Goal: Task Accomplishment & Management: Complete application form

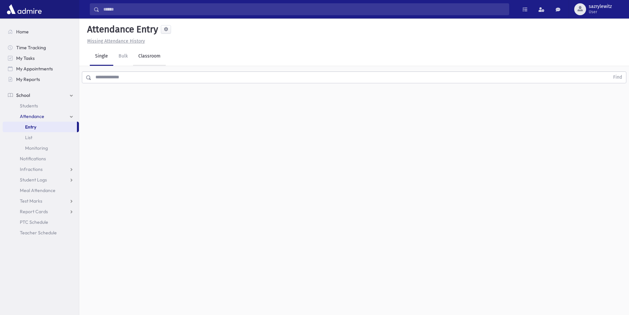
click at [152, 56] on link "Classroom" at bounding box center [149, 56] width 33 height 18
click at [170, 87] on div "--Select One--" at bounding box center [179, 85] width 65 height 7
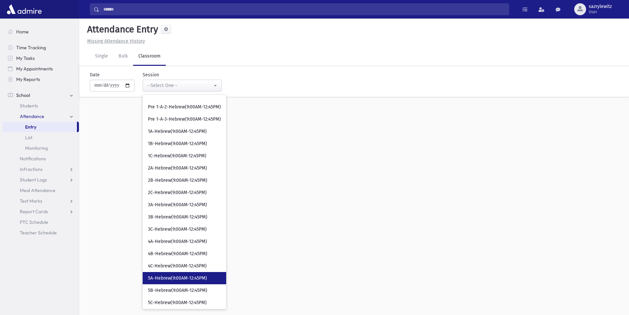
scroll to position [363, 0]
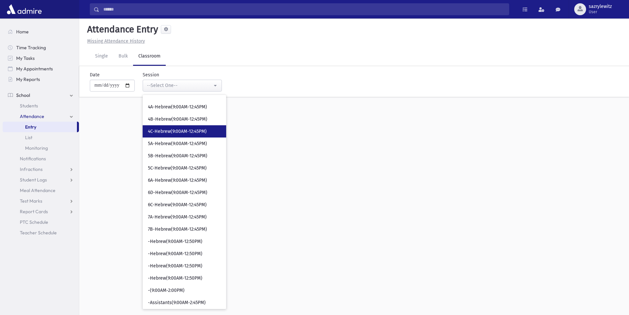
click at [182, 129] on span "4C-Hebrew(9:00AM-12:45PM)" at bounding box center [177, 131] width 59 height 7
select select "****"
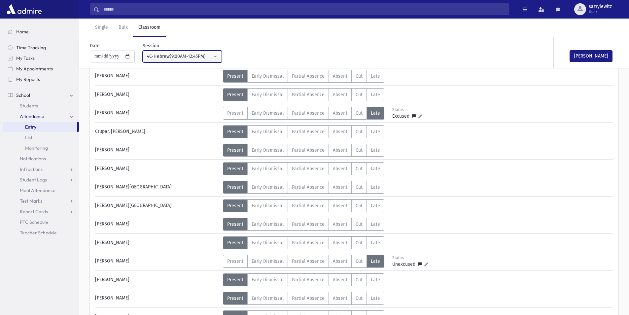
scroll to position [66, 0]
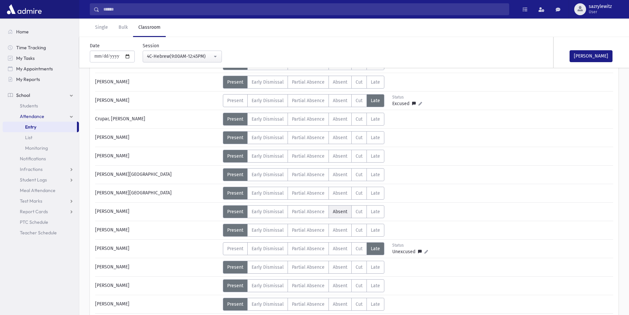
click at [342, 211] on span "Absent" at bounding box center [340, 212] width 15 height 6
click at [105, 28] on link "Single" at bounding box center [101, 27] width 23 height 18
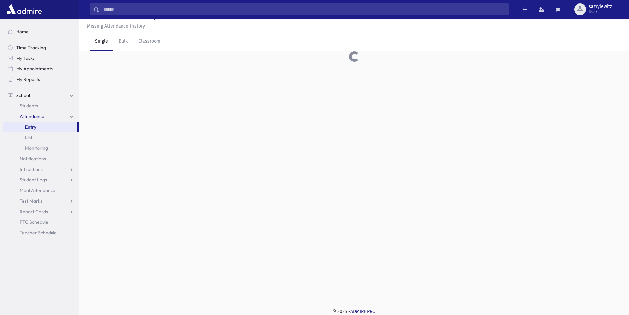
scroll to position [15, 0]
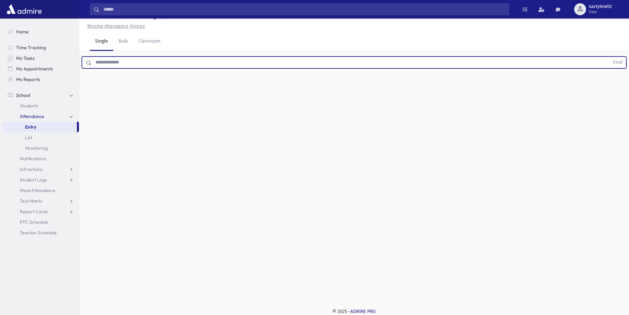
click at [110, 62] on input "text" at bounding box center [350, 62] width 518 height 12
type input "*****"
click at [617, 61] on button "Find" at bounding box center [617, 62] width 17 height 11
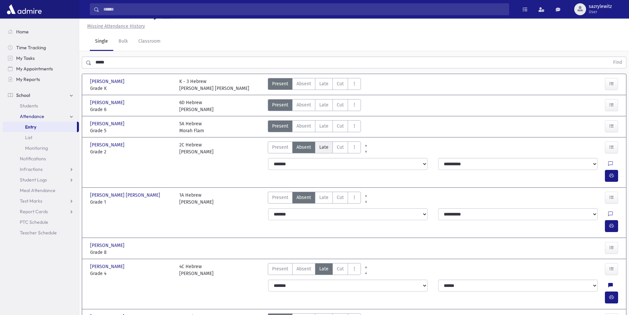
click at [322, 149] on span "Late" at bounding box center [323, 147] width 9 height 7
click at [320, 194] on span "Late" at bounding box center [323, 197] width 9 height 7
